Goal: Task Accomplishment & Management: Use online tool/utility

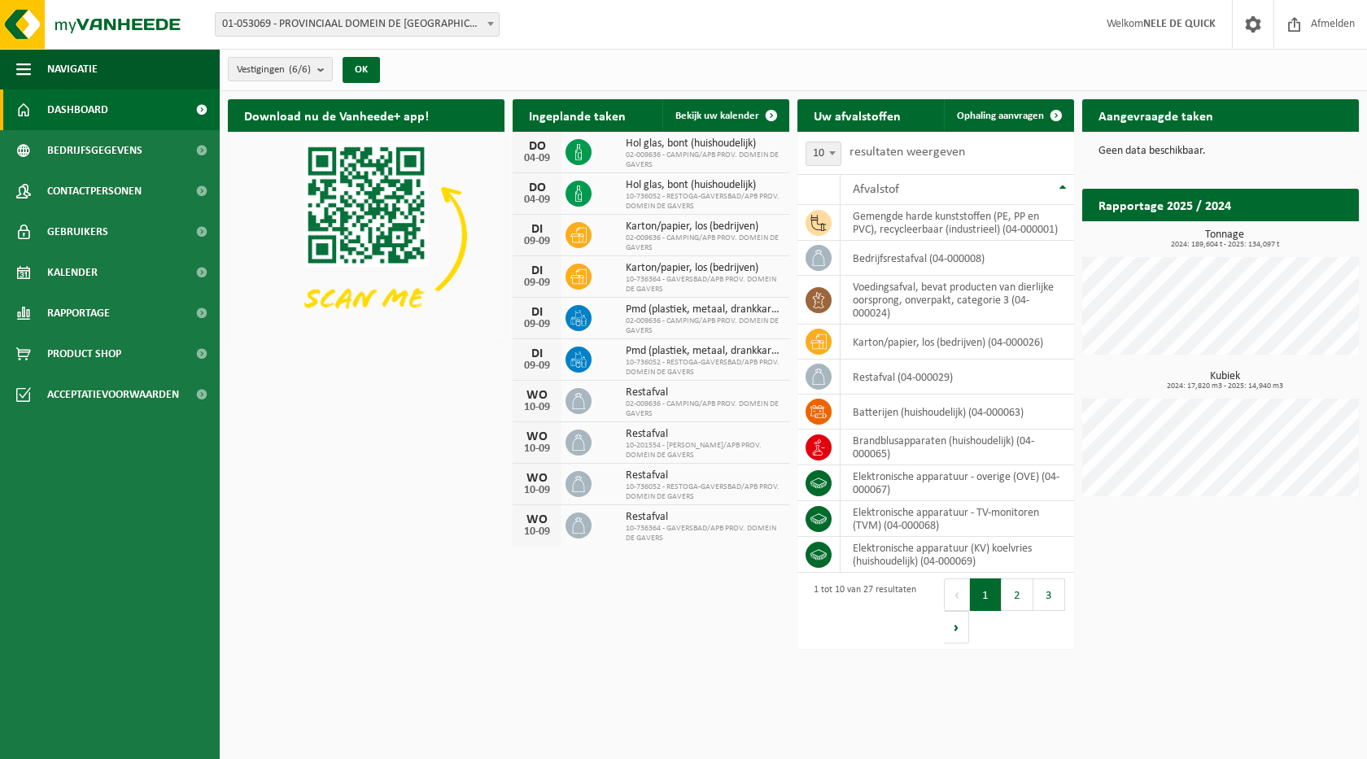
click at [453, 22] on span "01-053069 - PROVINCIAAL DOMEIN DE [GEOGRAPHIC_DATA] - [GEOGRAPHIC_DATA]" at bounding box center [357, 24] width 283 height 23
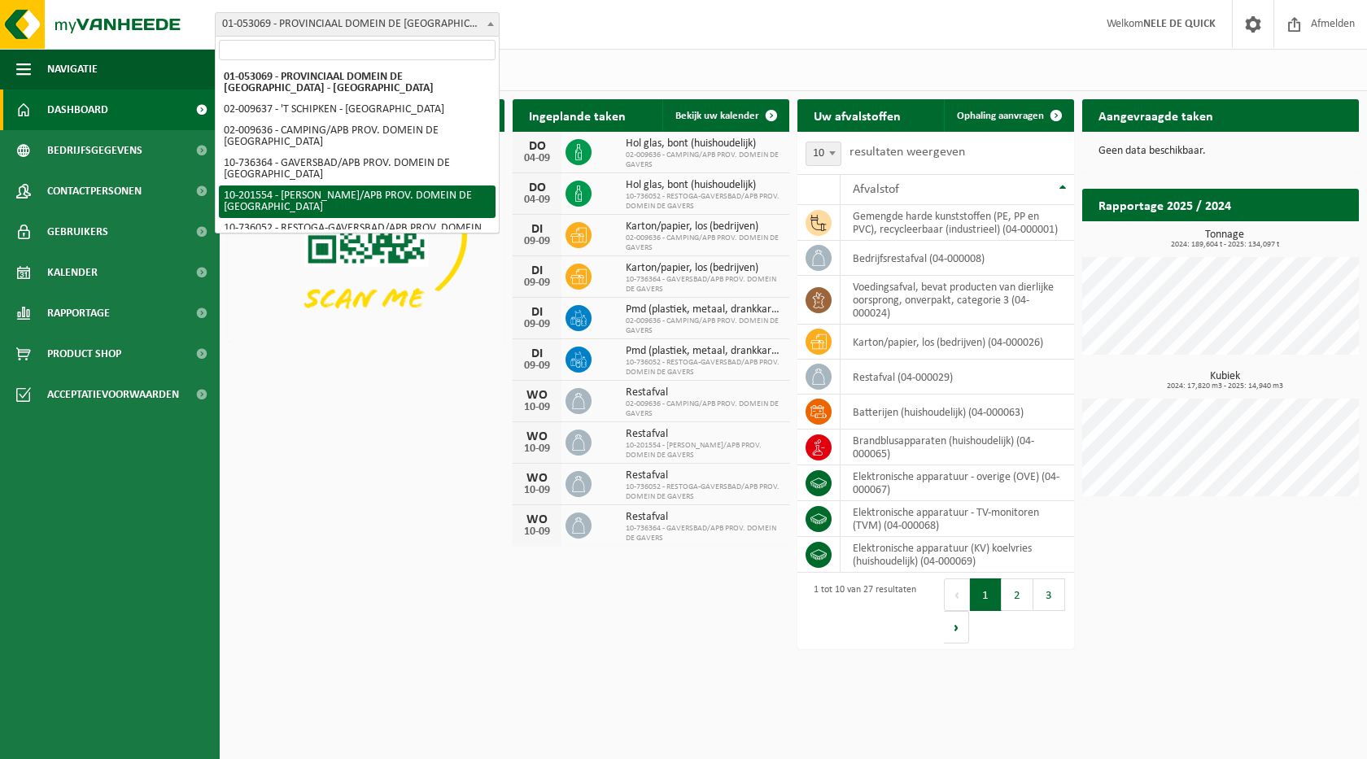
select select "3024"
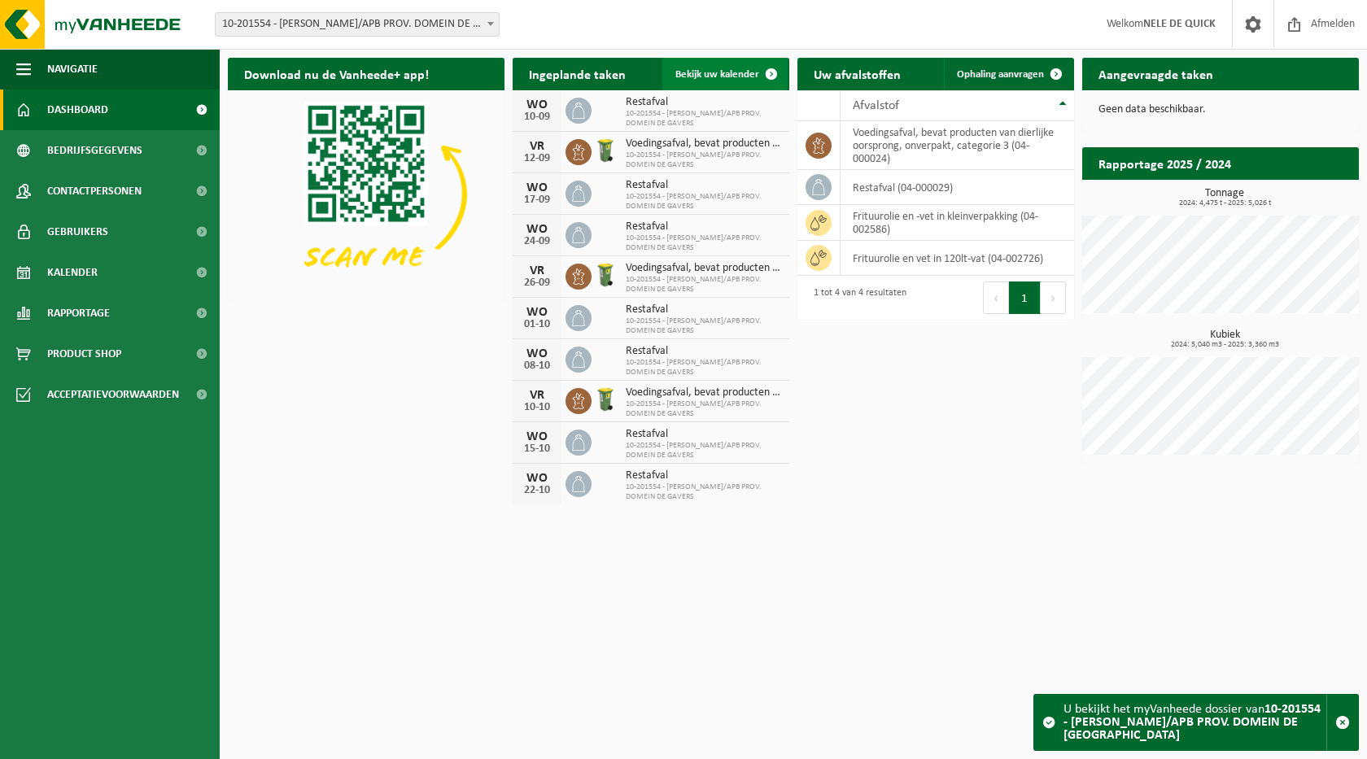
click at [740, 75] on span "Bekijk uw kalender" at bounding box center [717, 74] width 84 height 11
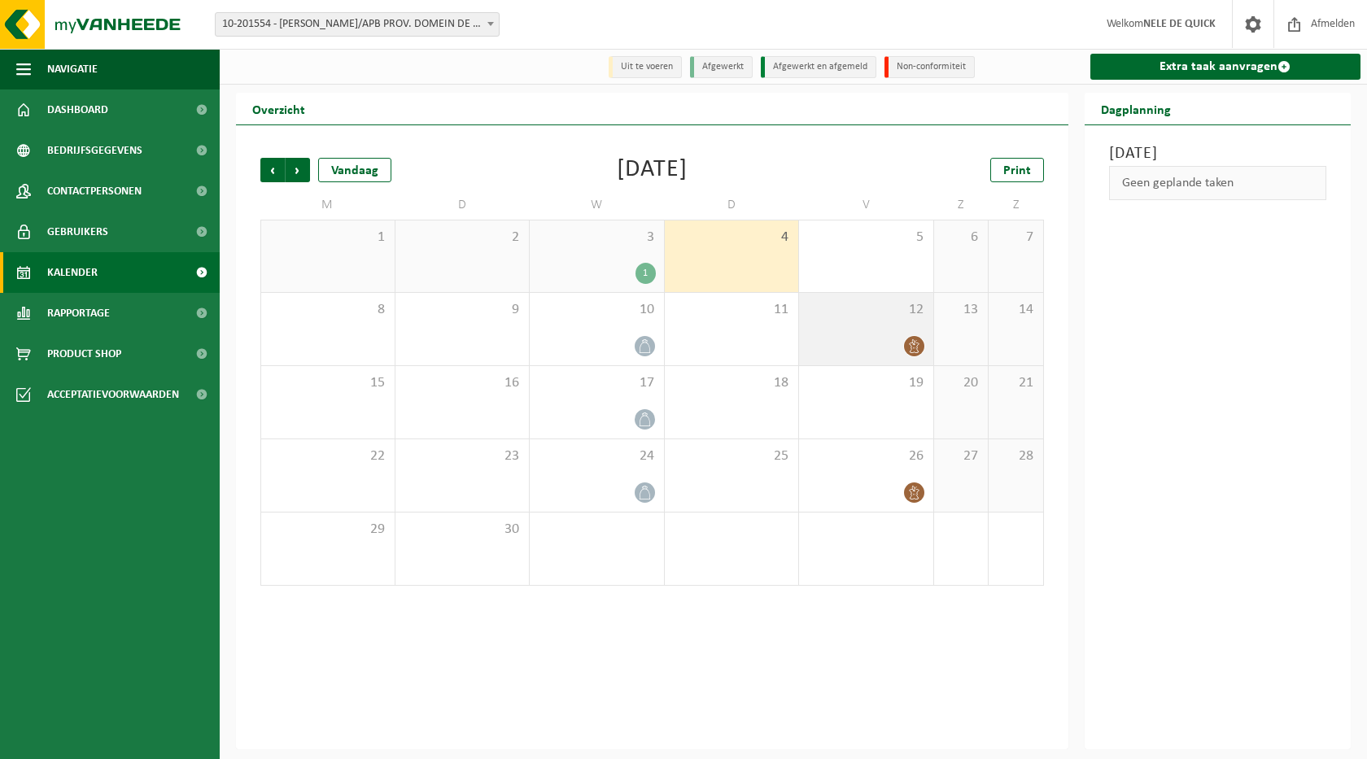
click at [874, 320] on div "12" at bounding box center [866, 329] width 134 height 72
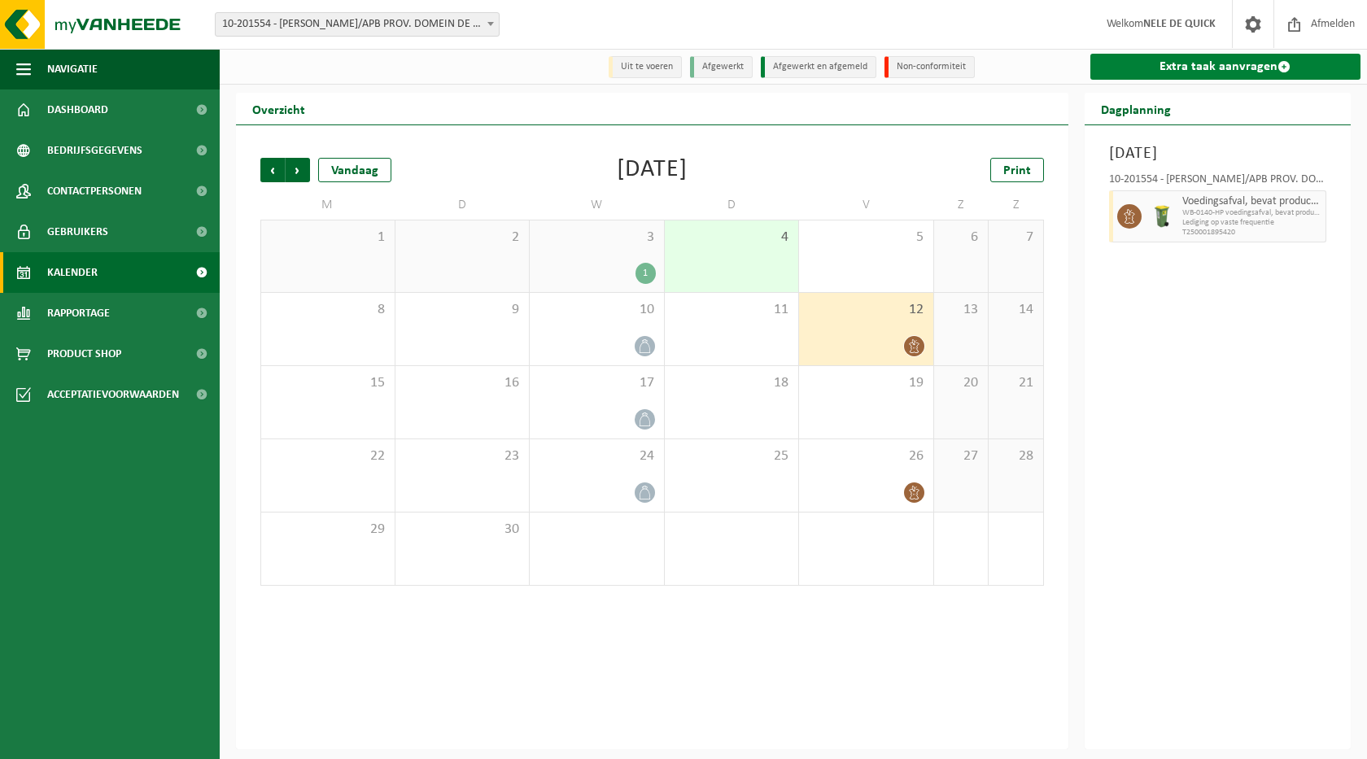
click at [1163, 65] on link "Extra taak aanvragen" at bounding box center [1225, 67] width 271 height 26
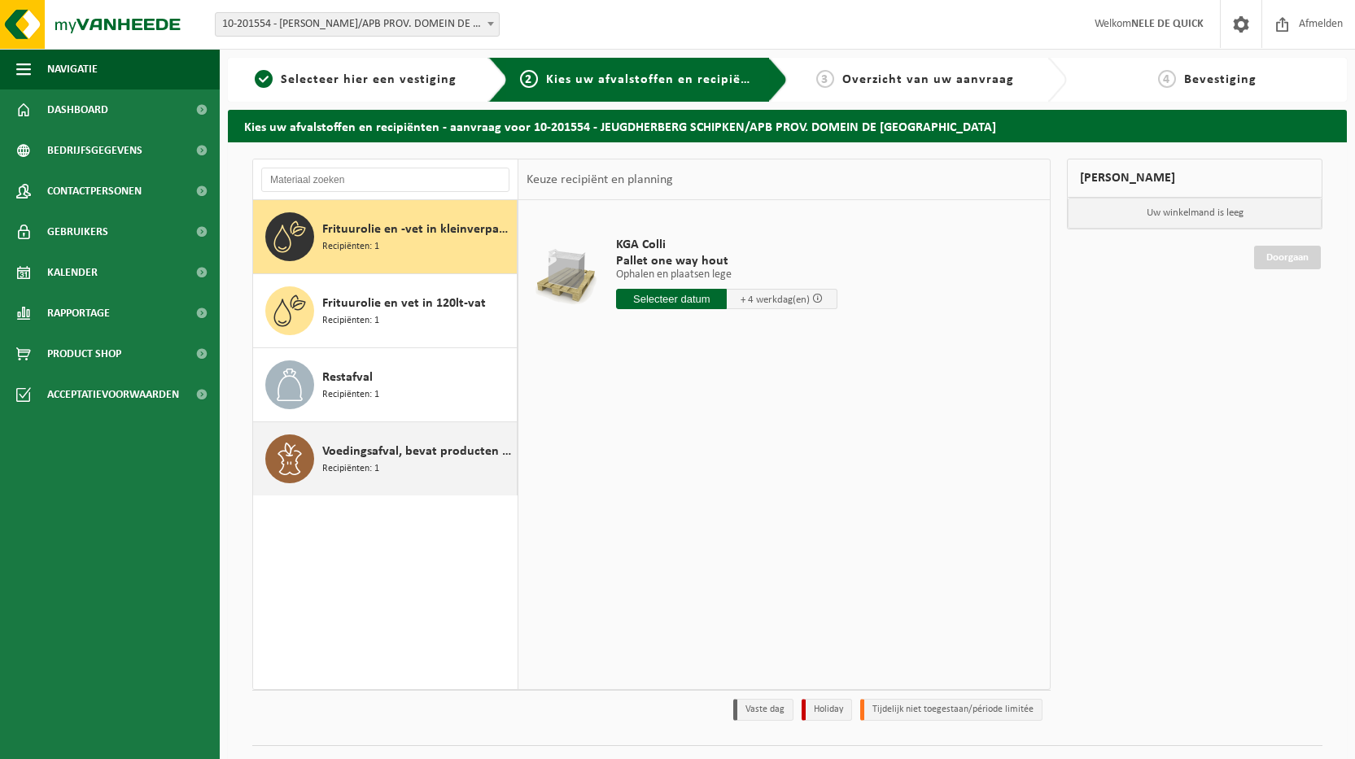
click at [345, 463] on span "Recipiënten: 1" at bounding box center [350, 468] width 57 height 15
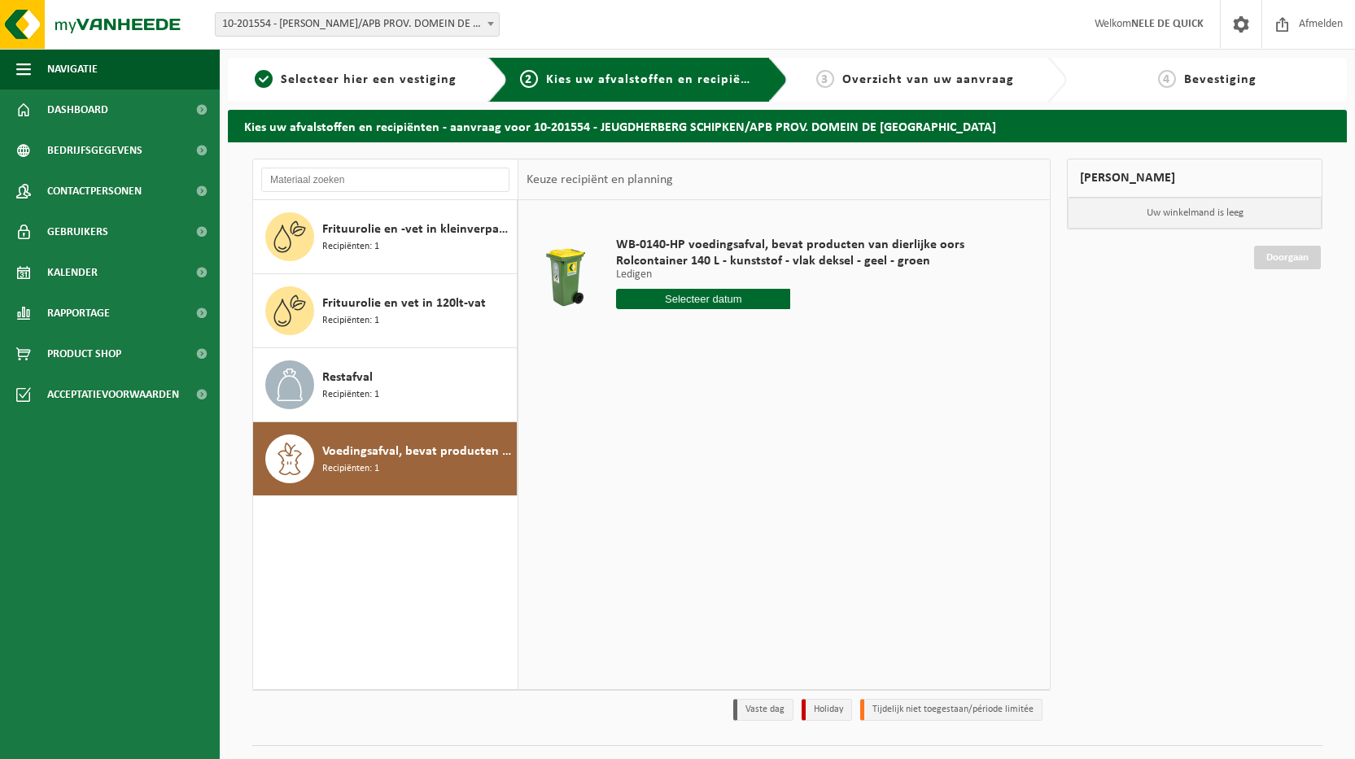
click at [685, 300] on input "text" at bounding box center [703, 299] width 174 height 20
click at [749, 440] on div "19" at bounding box center [745, 443] width 28 height 26
type input "Van 2025-09-19"
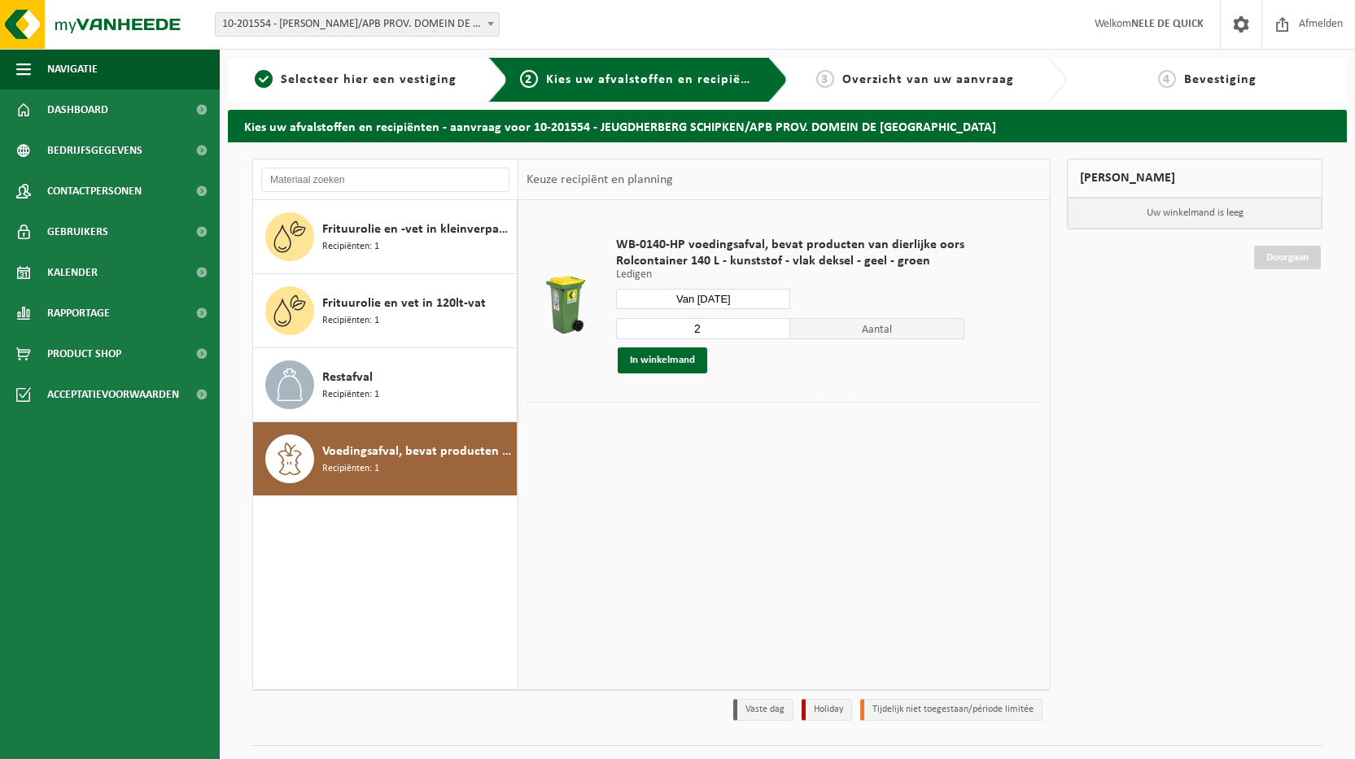
click at [753, 329] on input "2" at bounding box center [703, 328] width 174 height 21
type input "1"
click at [775, 334] on input "1" at bounding box center [703, 328] width 174 height 21
click at [674, 366] on button "In winkelmand" at bounding box center [662, 360] width 89 height 26
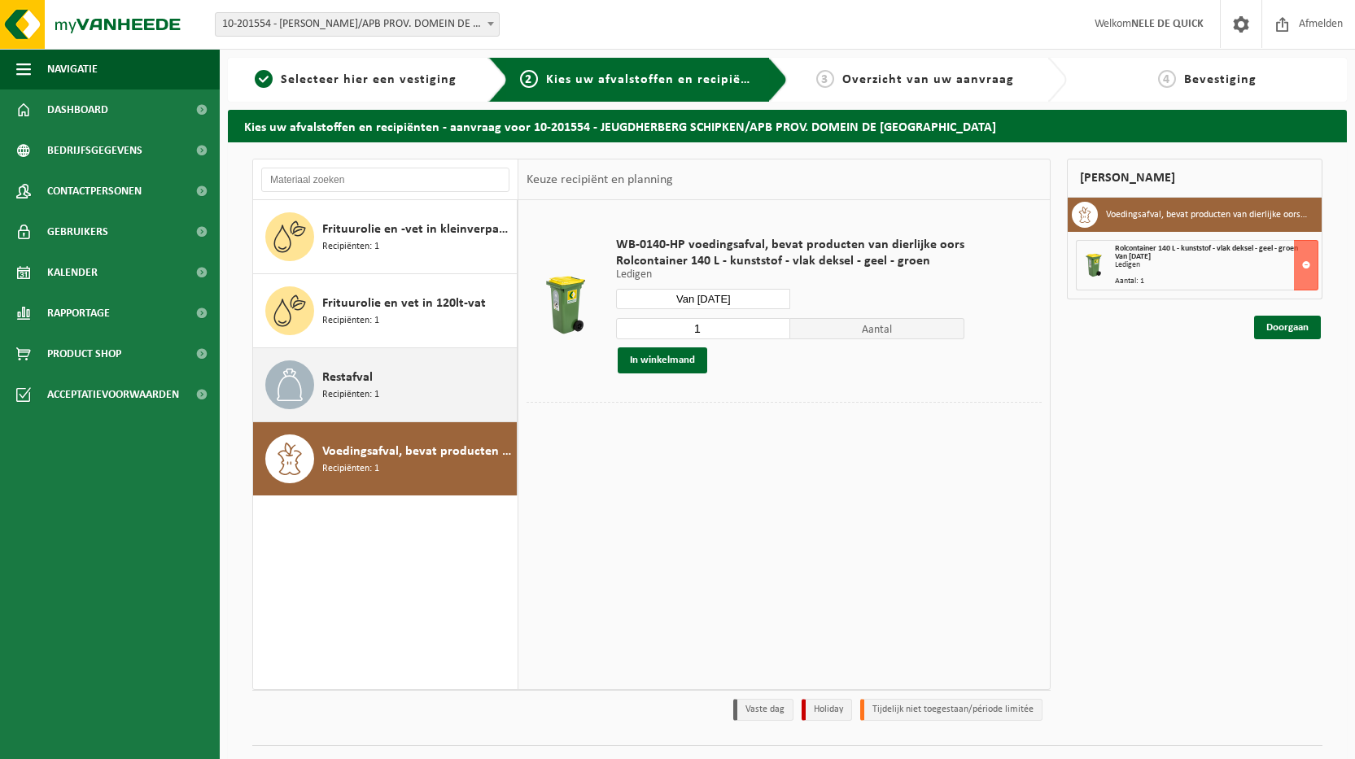
click at [430, 392] on div "Restafval Recipiënten: 1" at bounding box center [417, 384] width 190 height 49
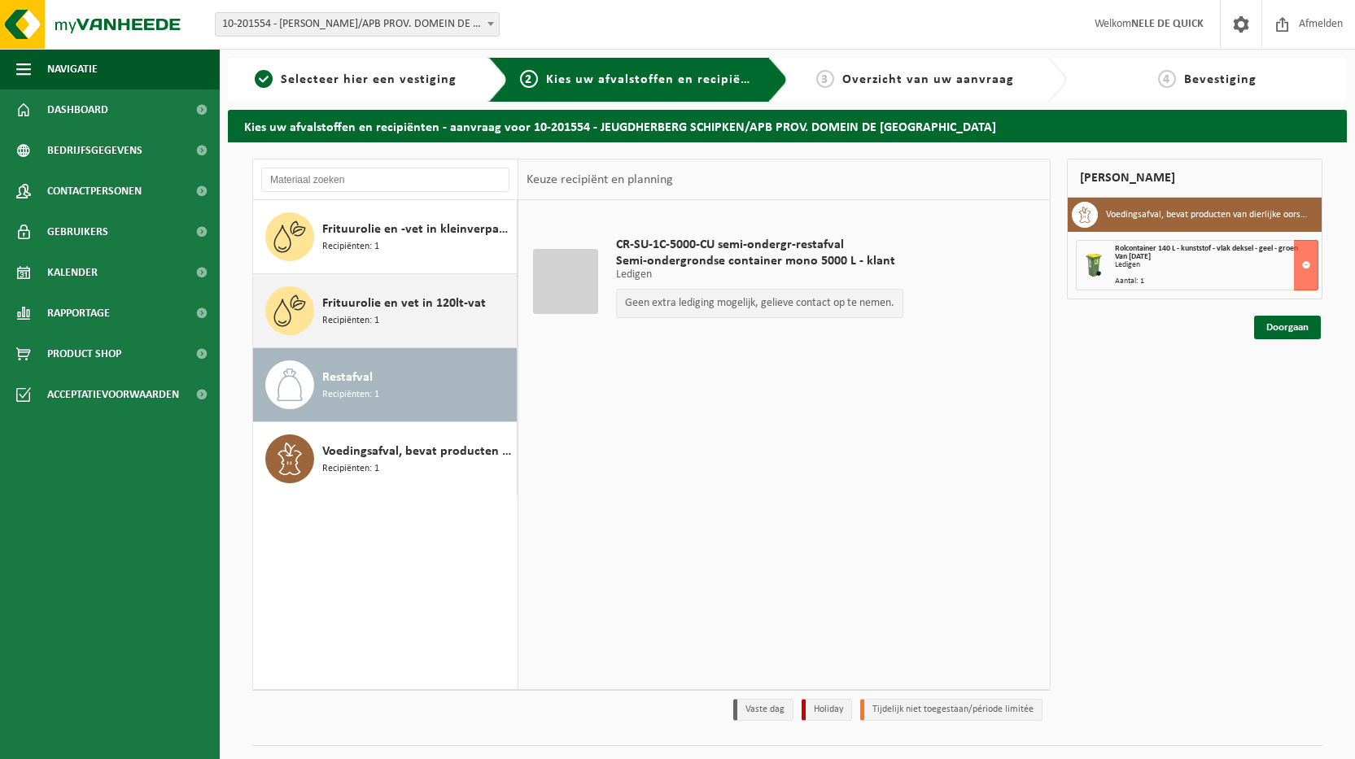
click at [417, 316] on div "Frituurolie en vet in 120lt-vat Recipiënten: 1" at bounding box center [417, 310] width 190 height 49
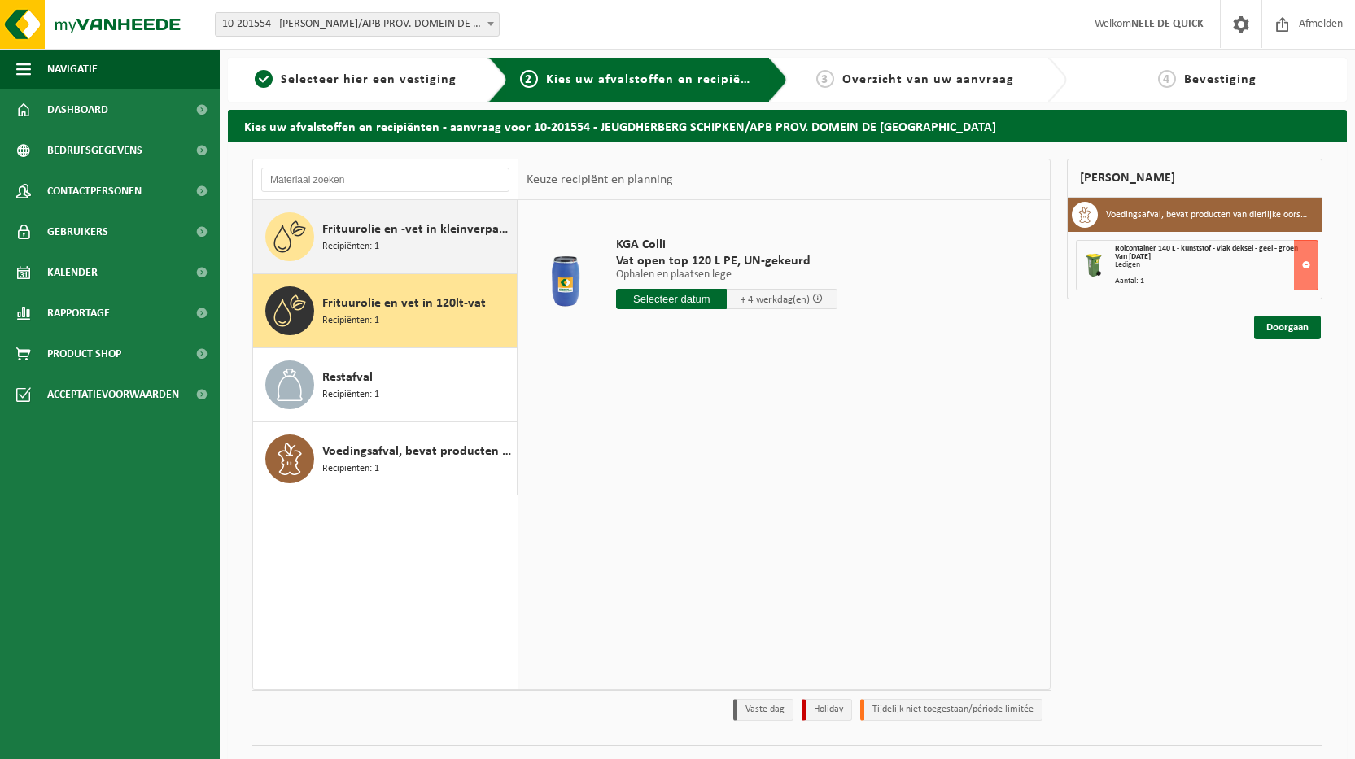
click at [410, 257] on div "Frituurolie en -vet in kleinverpakking Recipiënten: 1" at bounding box center [417, 236] width 190 height 49
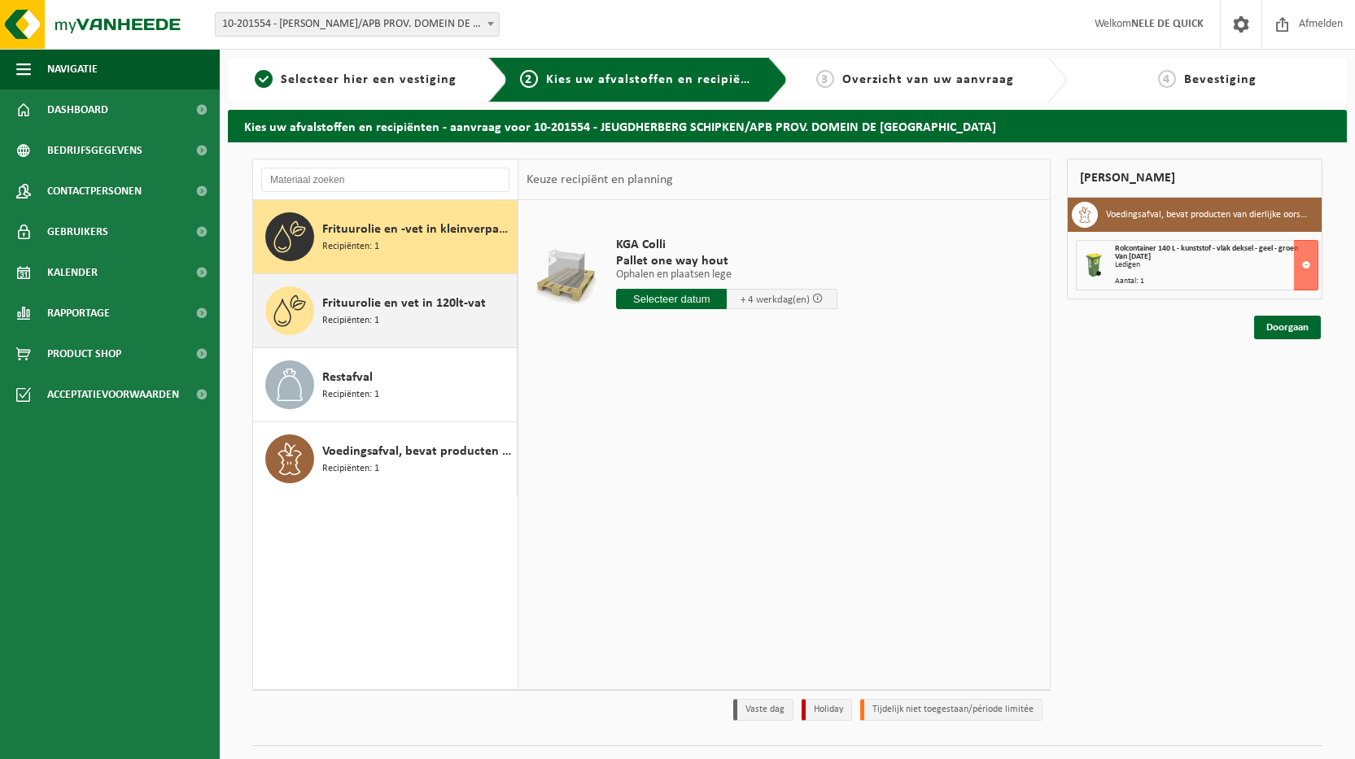
click at [402, 310] on span "Frituurolie en vet in 120lt-vat" at bounding box center [404, 304] width 164 height 20
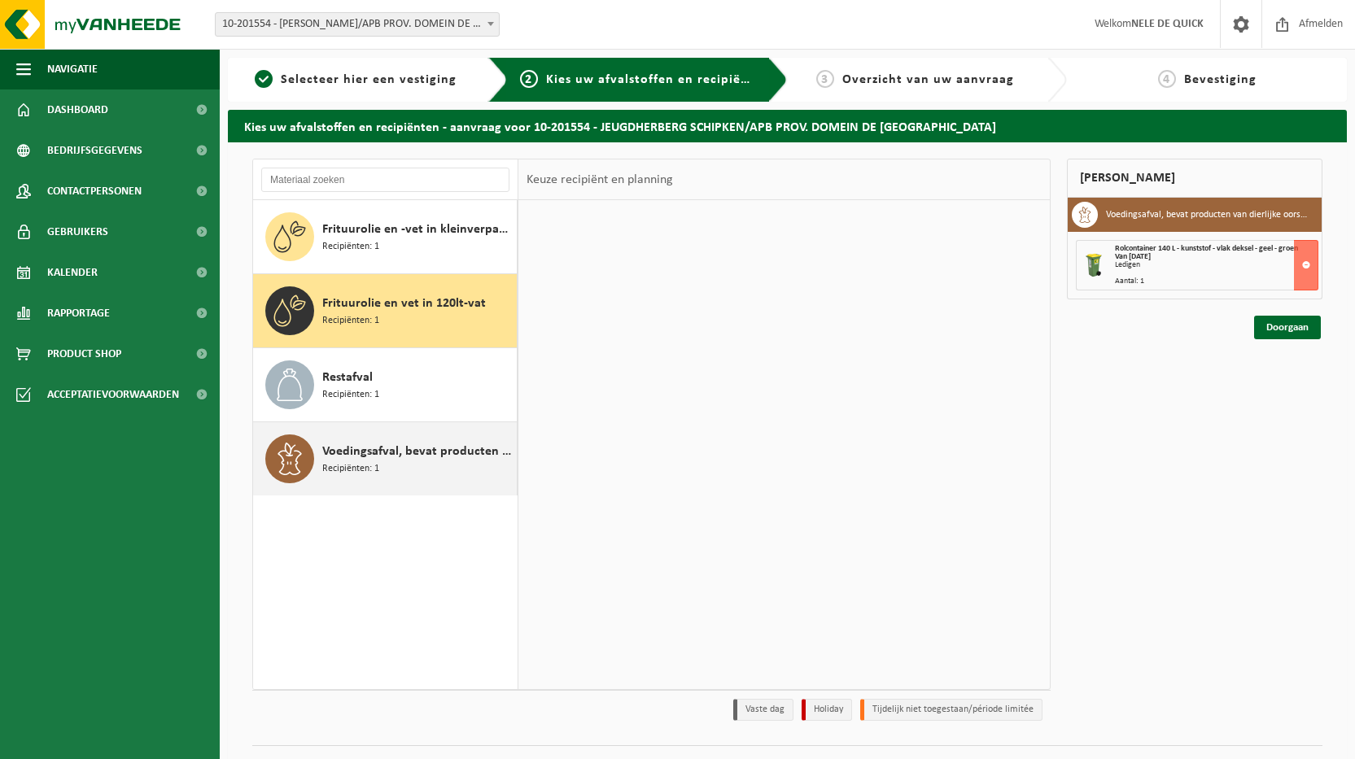
click at [375, 491] on div "Voedingsafval, bevat producten van dierlijke oorsprong, onverpakt, categorie 3 …" at bounding box center [385, 458] width 264 height 73
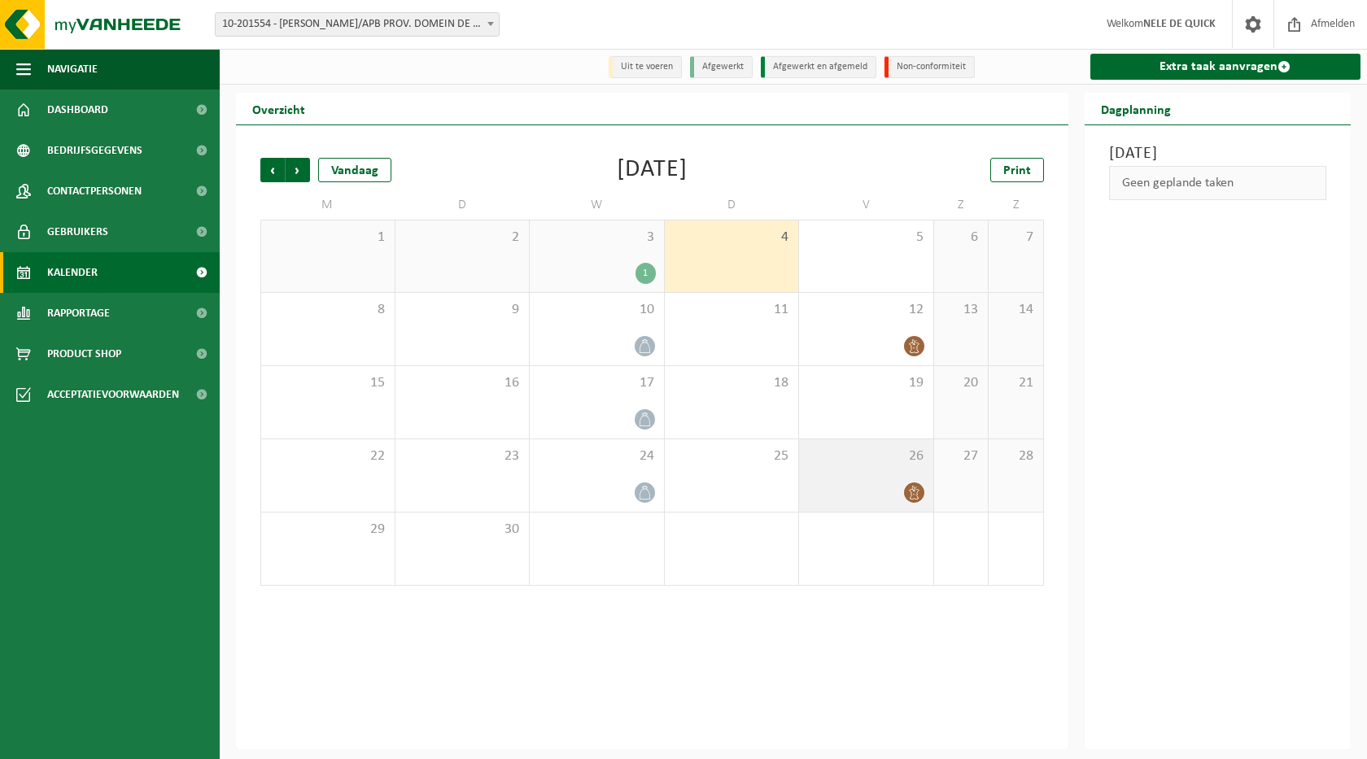
click at [883, 487] on div at bounding box center [866, 493] width 118 height 22
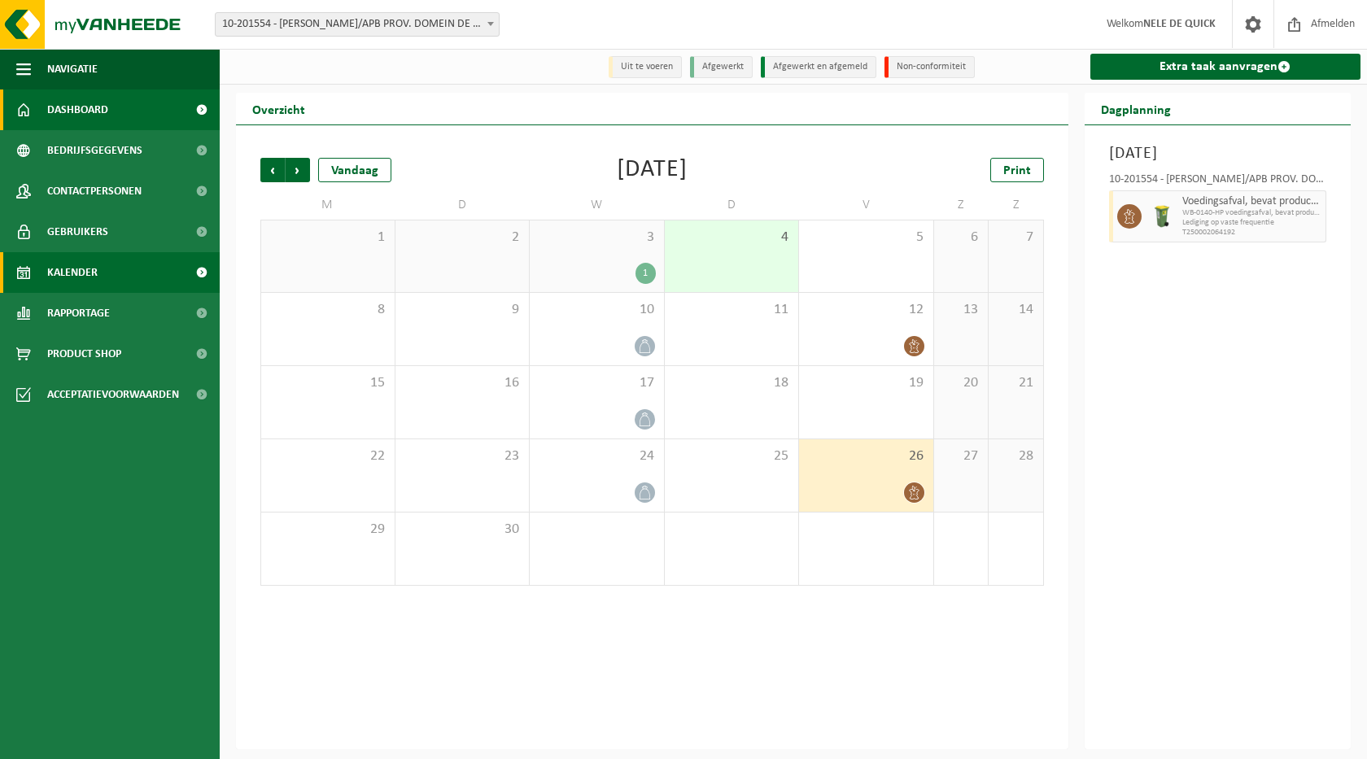
click at [74, 111] on span "Dashboard" at bounding box center [77, 109] width 61 height 41
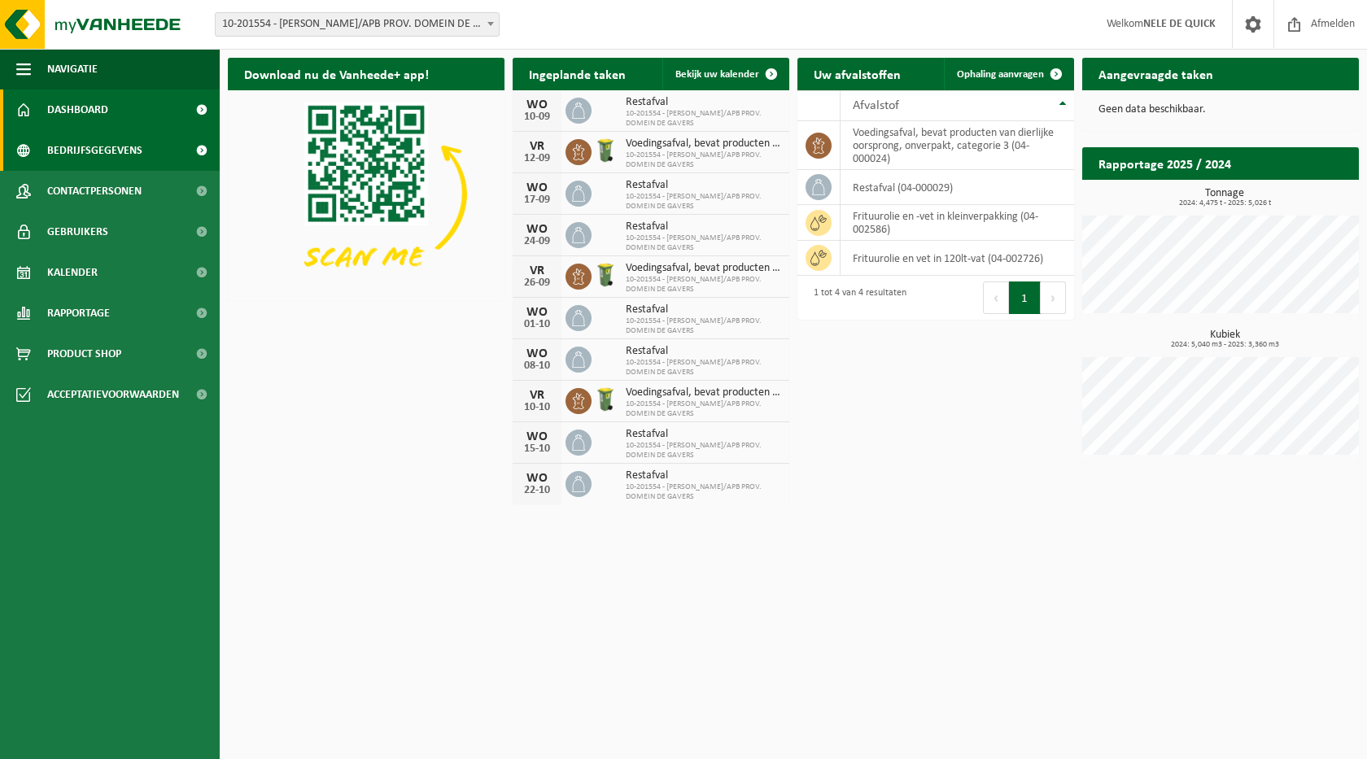
click at [69, 143] on span "Bedrijfsgegevens" at bounding box center [94, 150] width 95 height 41
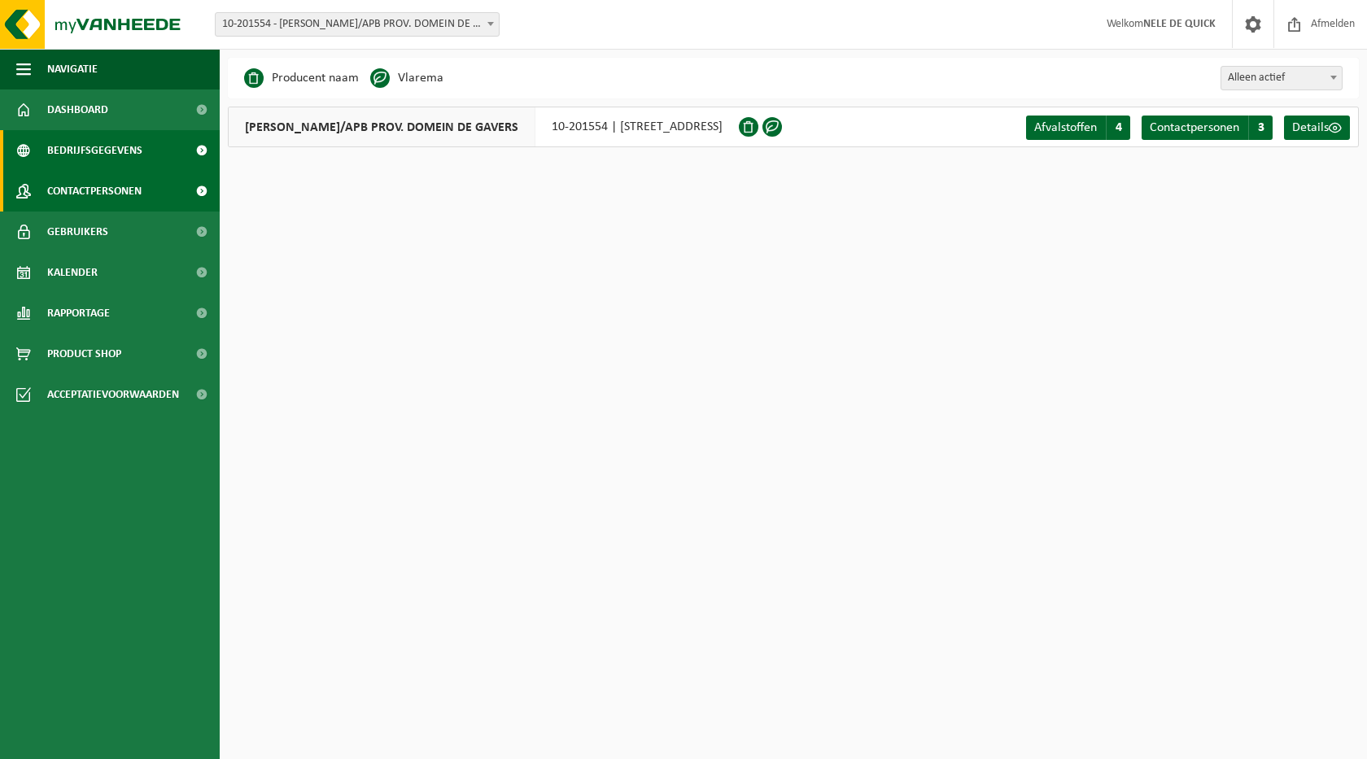
click at [73, 180] on span "Contactpersonen" at bounding box center [94, 191] width 94 height 41
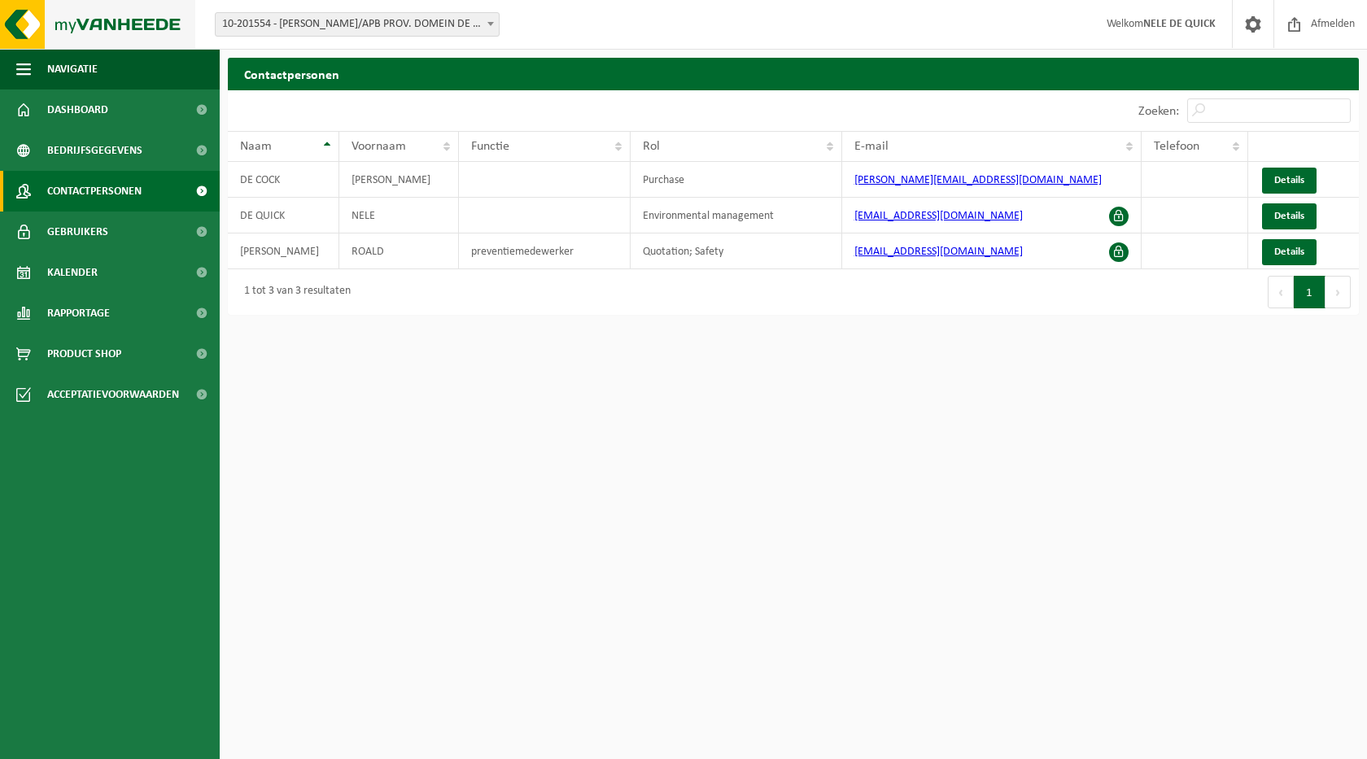
click at [84, 27] on img at bounding box center [97, 24] width 195 height 49
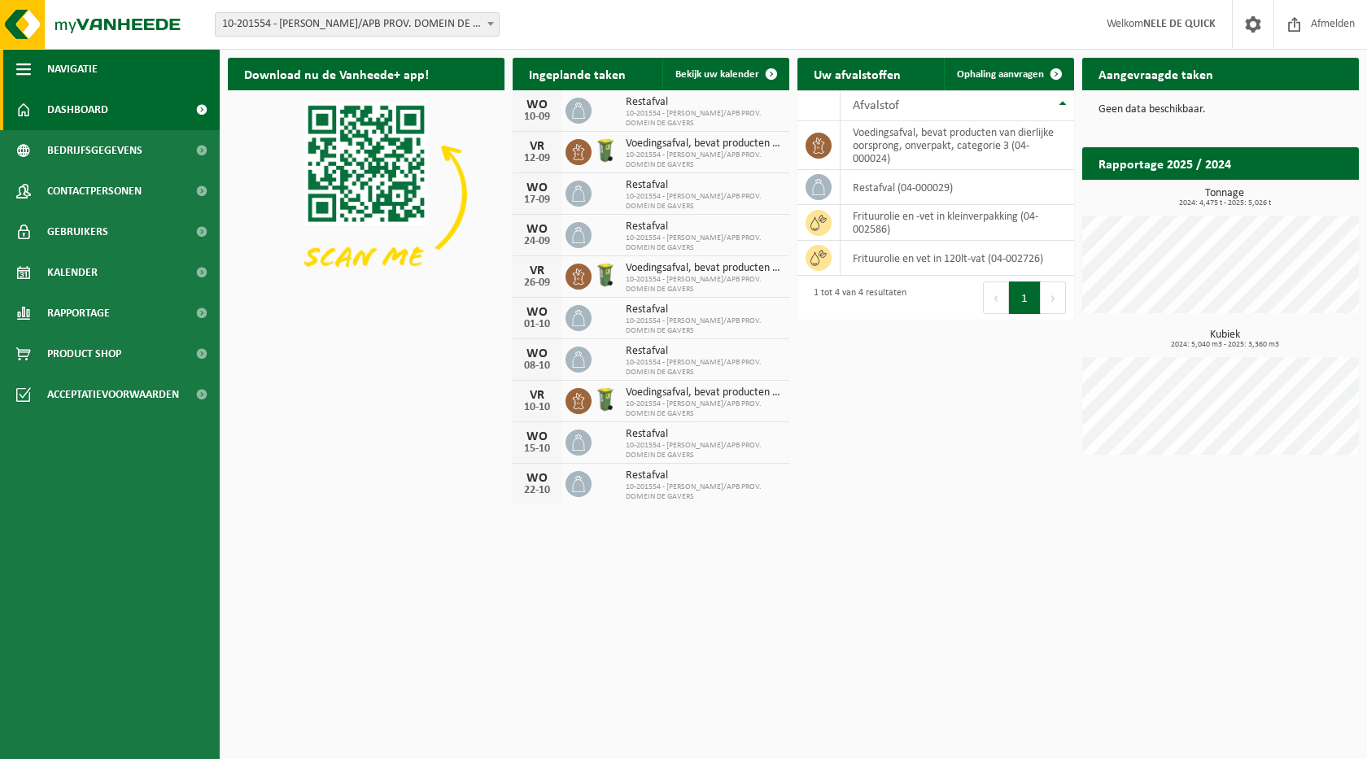
click at [69, 67] on span "Navigatie" at bounding box center [72, 69] width 50 height 41
